Goal: Information Seeking & Learning: Check status

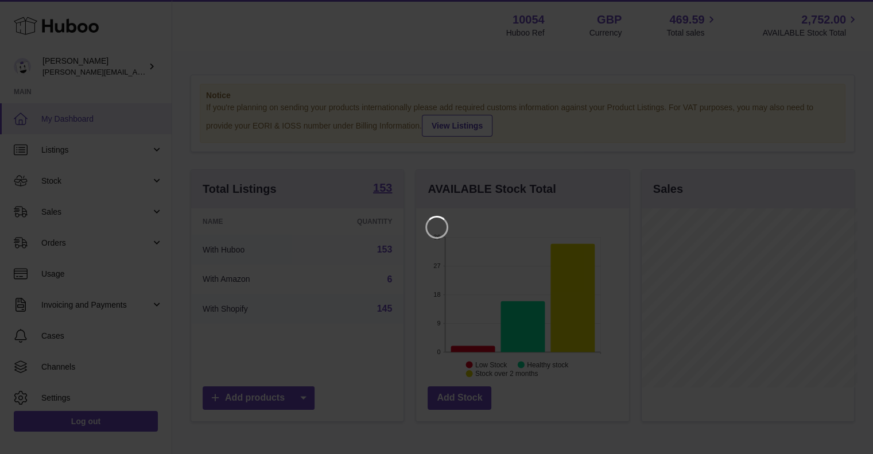
scroll to position [179, 215]
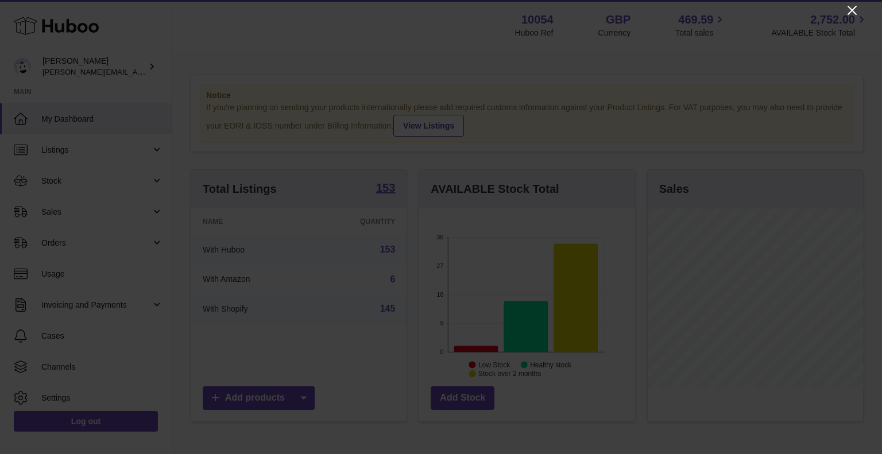
click at [858, 7] on icon "Close" at bounding box center [852, 10] width 14 height 14
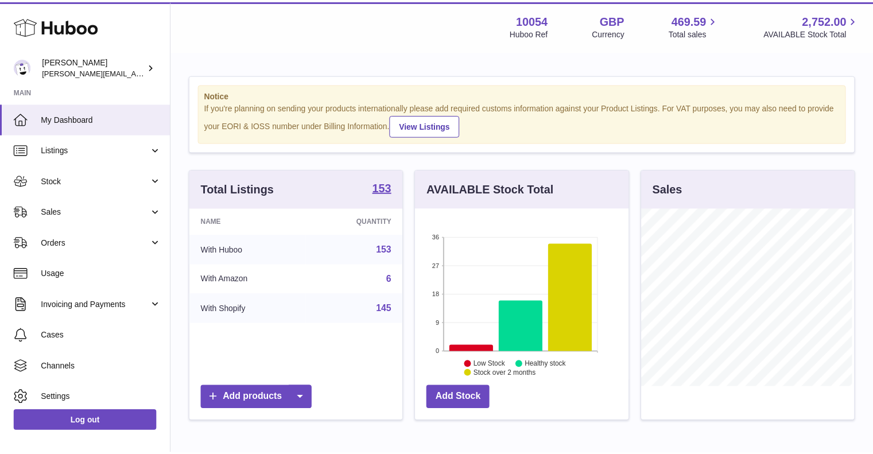
scroll to position [573901, 573867]
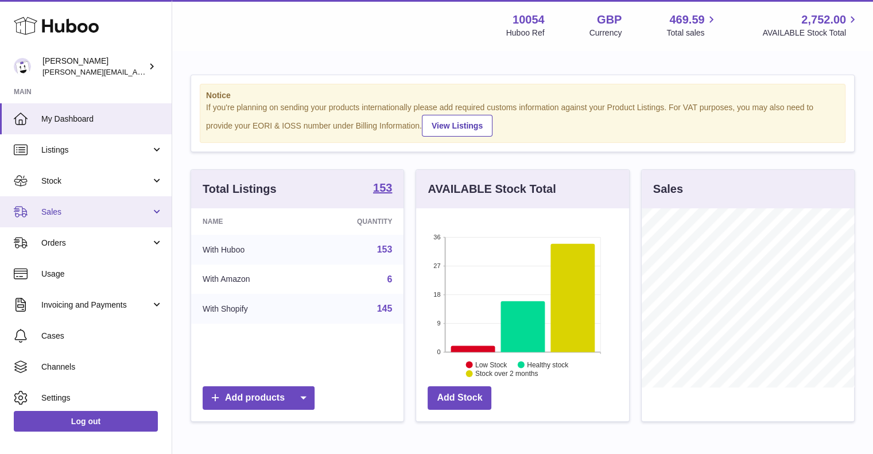
click at [62, 210] on span "Sales" at bounding box center [96, 212] width 110 height 11
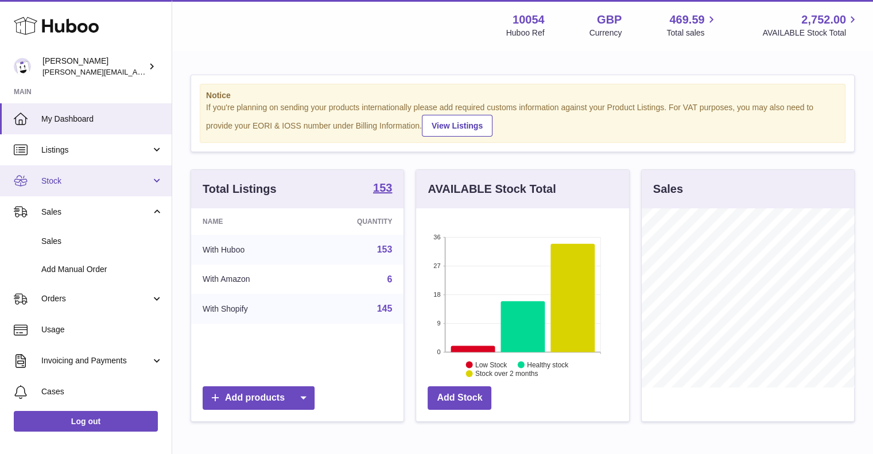
click at [67, 181] on span "Stock" at bounding box center [96, 181] width 110 height 11
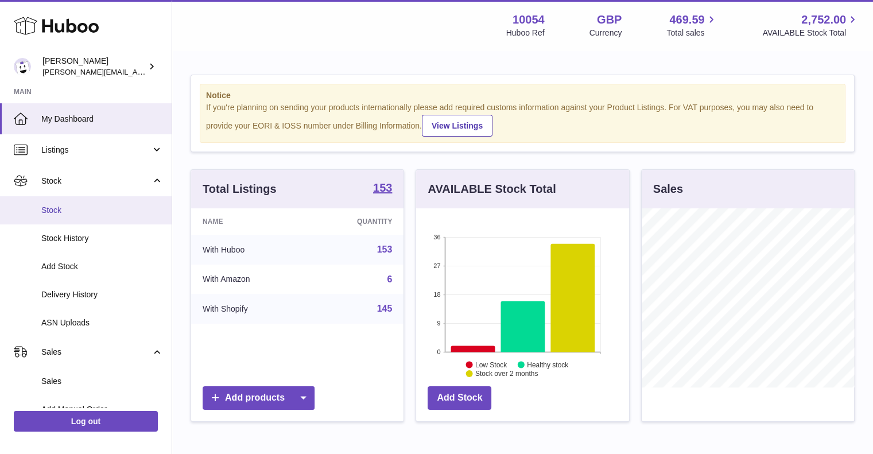
click at [92, 208] on span "Stock" at bounding box center [102, 210] width 122 height 11
click at [36, 214] on link "Stock" at bounding box center [86, 210] width 172 height 28
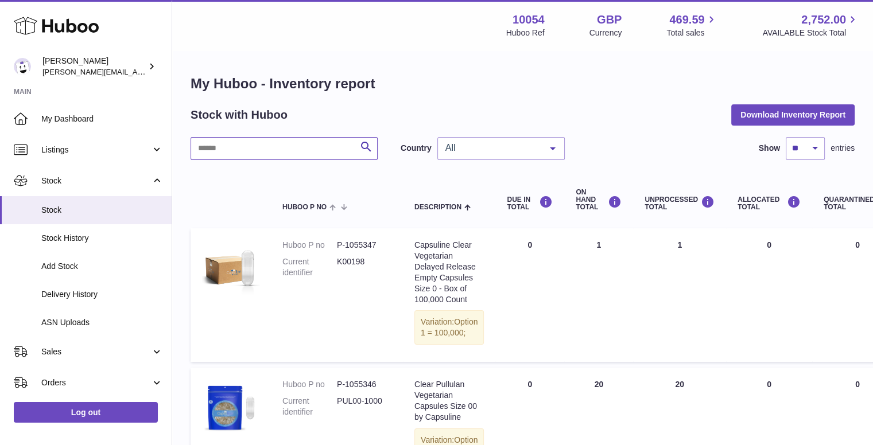
click at [301, 144] on input "text" at bounding box center [284, 148] width 187 height 23
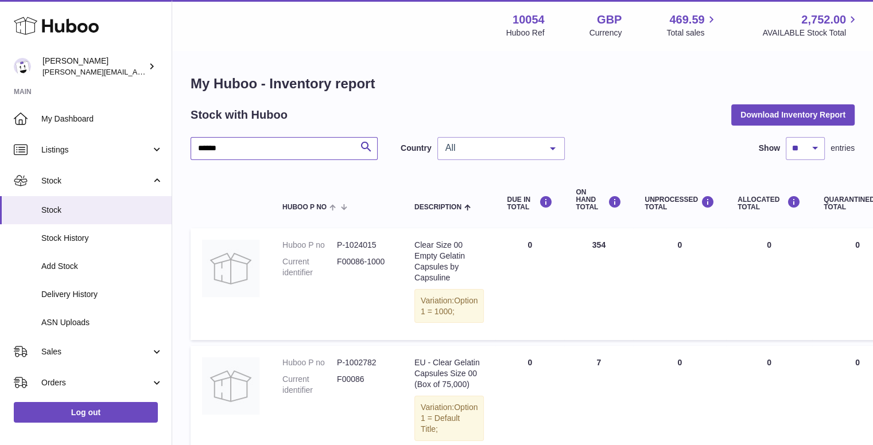
click at [294, 153] on input "******" at bounding box center [284, 148] width 187 height 23
type input "*"
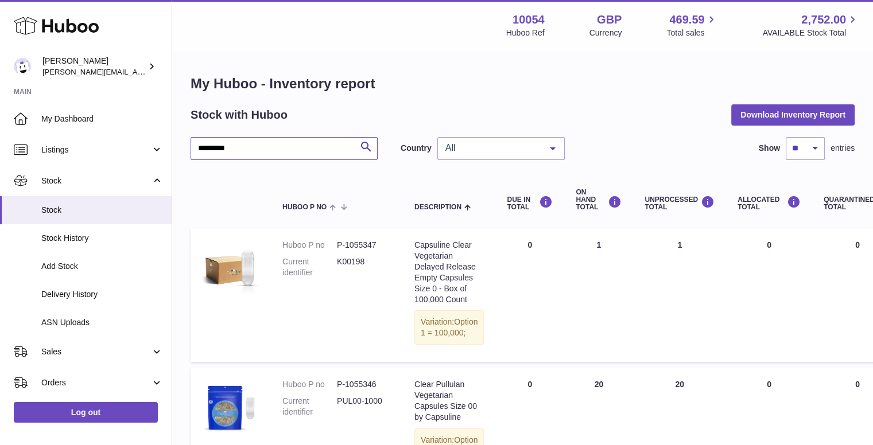
type input "*********"
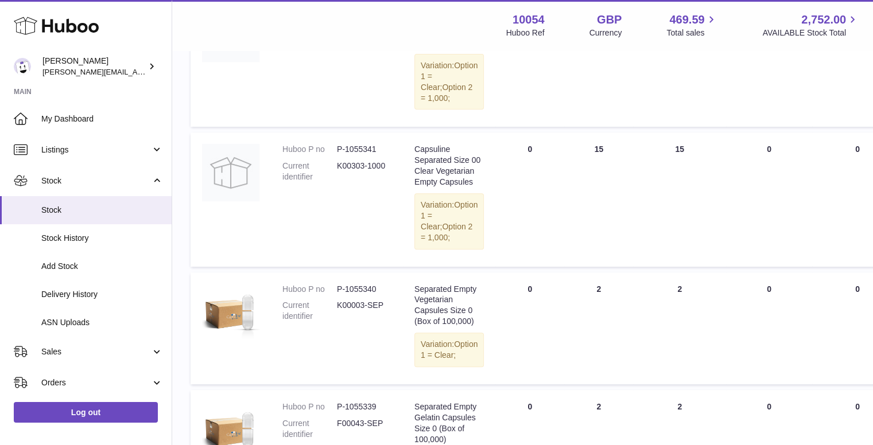
scroll to position [251, 0]
